Goal: Transaction & Acquisition: Purchase product/service

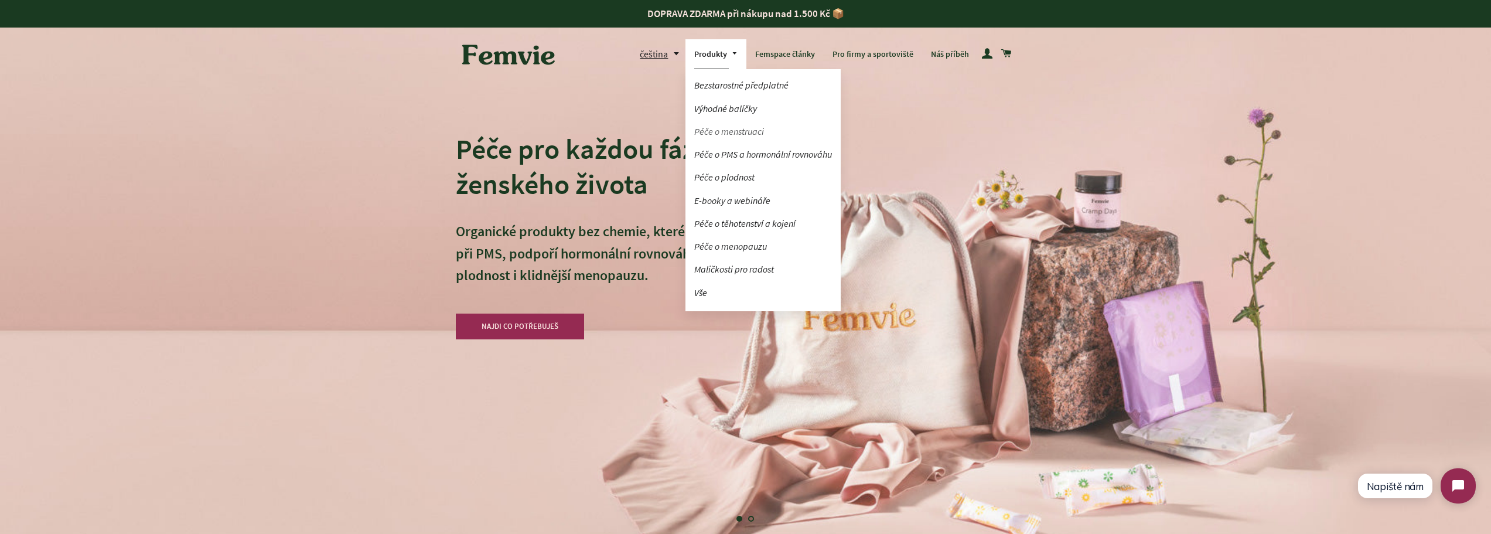
click at [719, 129] on link "Péče o menstruaci" at bounding box center [762, 131] width 155 height 21
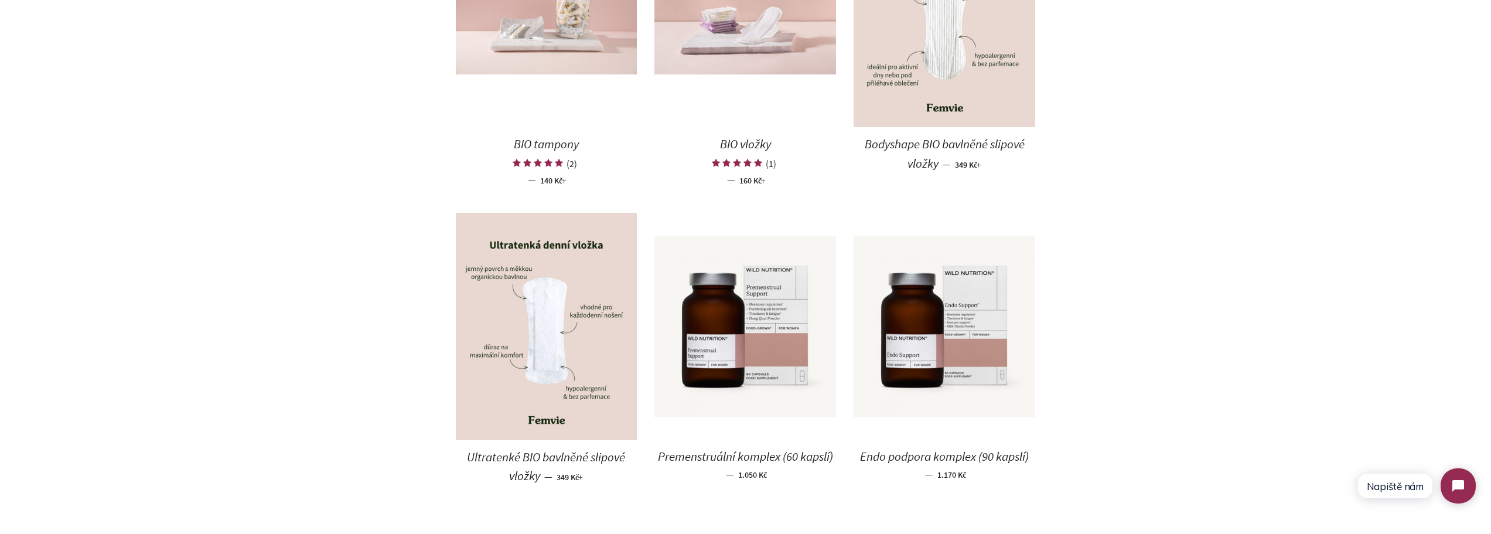
scroll to position [762, 0]
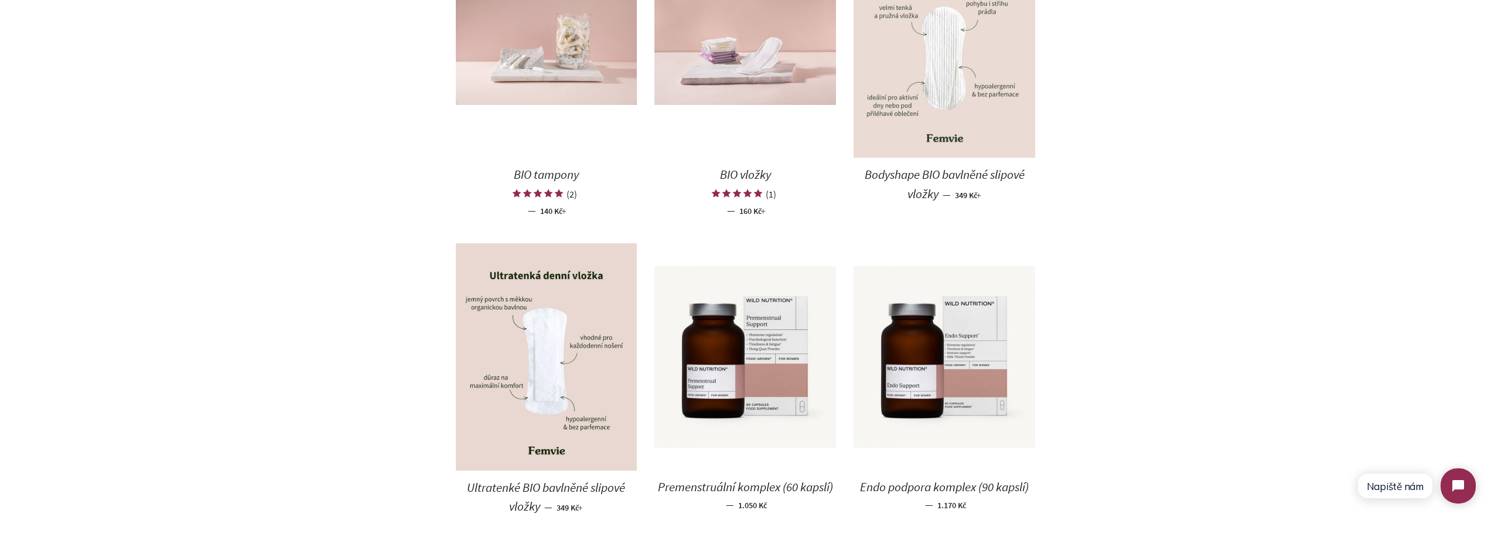
click at [950, 60] on img at bounding box center [945, 44] width 182 height 227
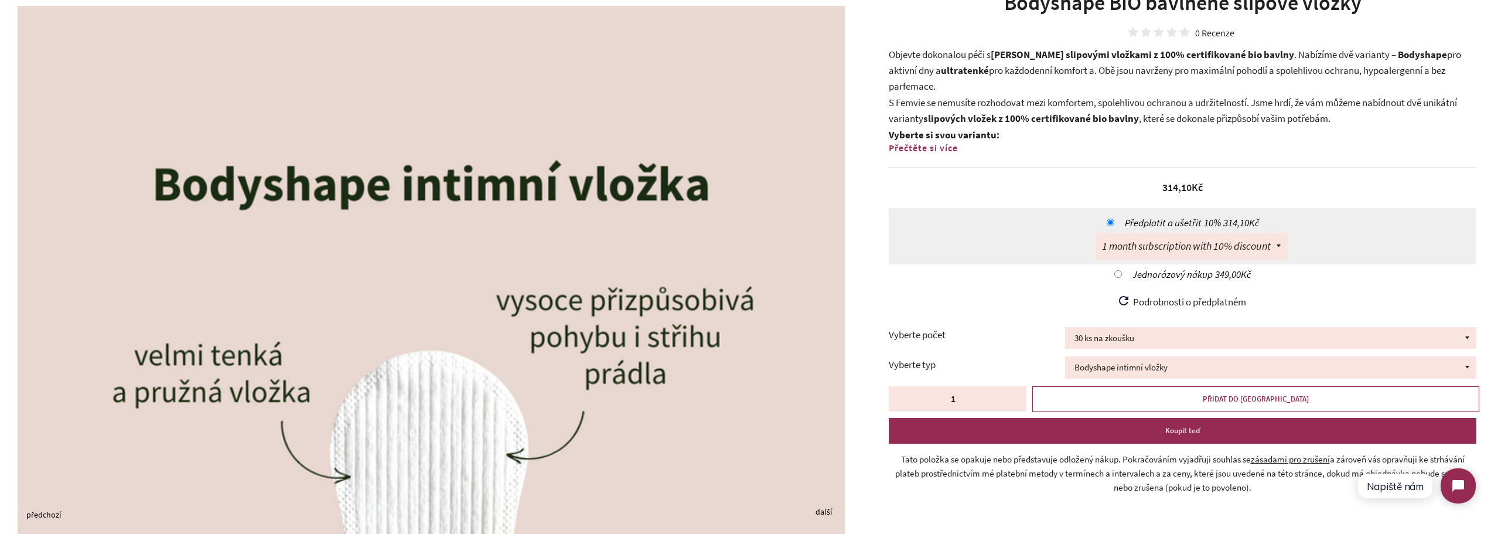
scroll to position [117, 0]
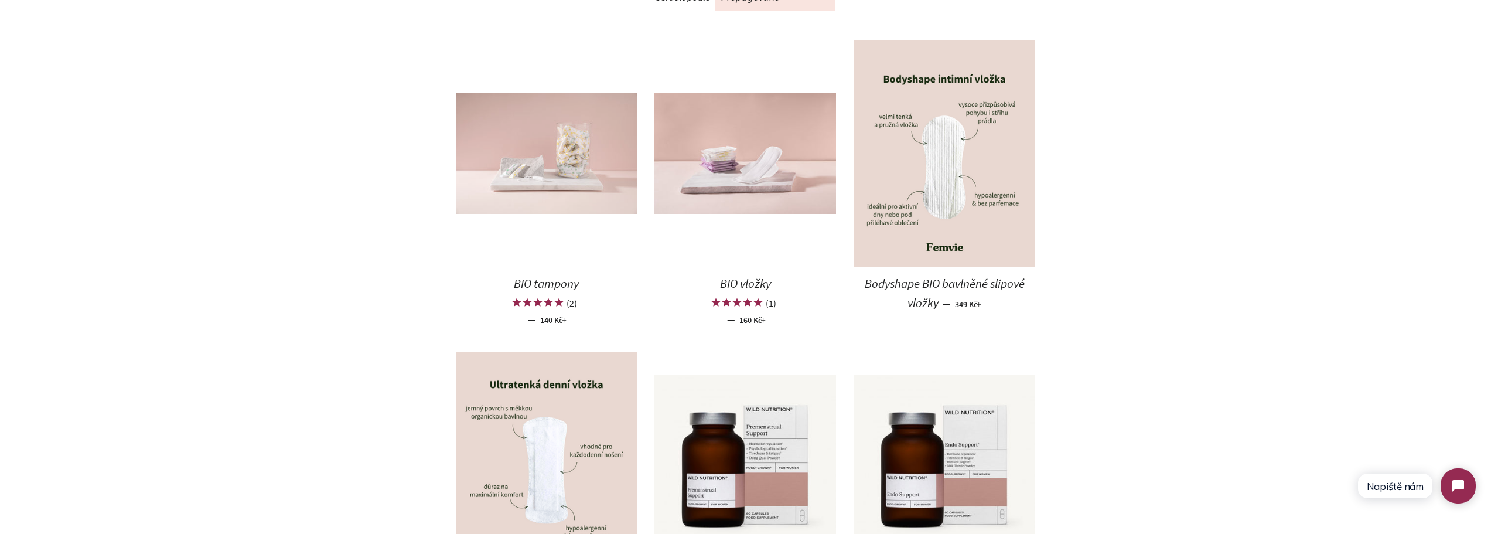
scroll to position [586, 0]
